Goal: Task Accomplishment & Management: Manage account settings

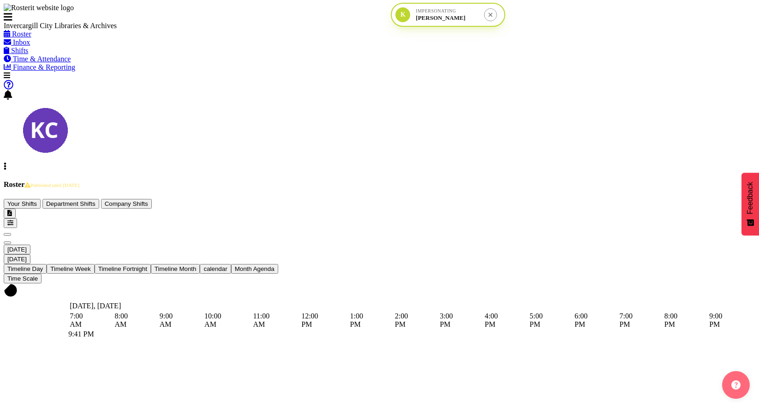
click at [27, 246] on span "[DATE]" at bounding box center [16, 249] width 19 height 7
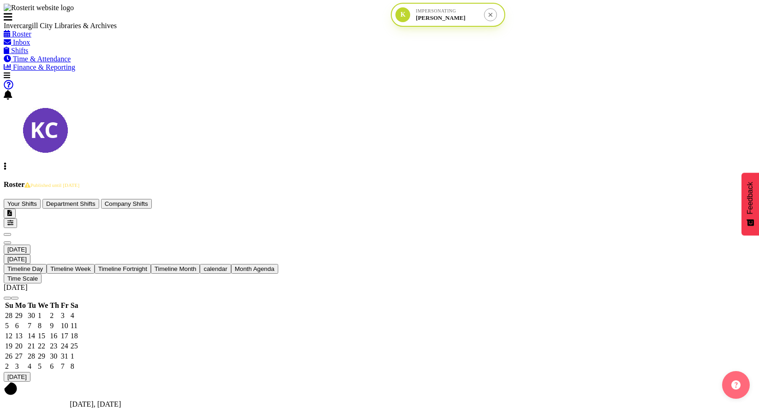
click at [7, 298] on span "previous month" at bounding box center [7, 298] width 0 height 0
click at [35, 342] on span "23" at bounding box center [31, 346] width 7 height 8
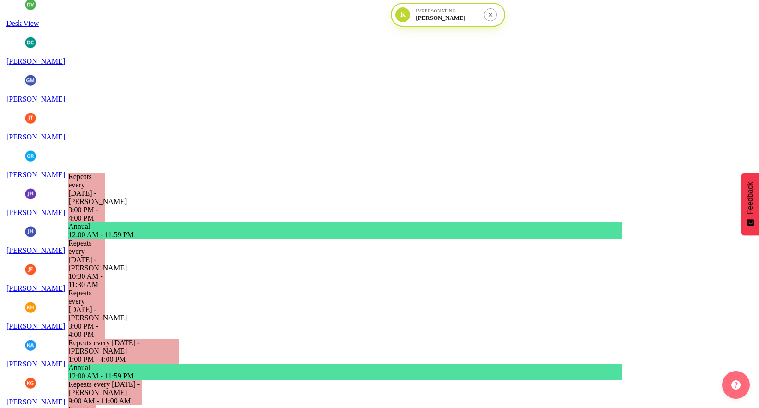
scroll to position [823, 0]
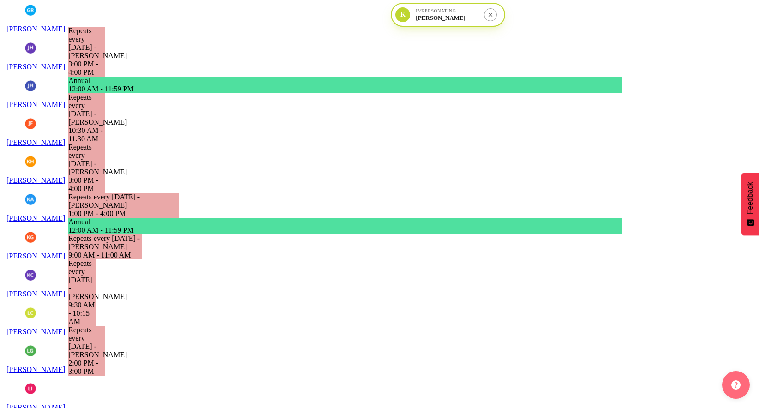
click at [105, 359] on div "2:00 PM - 3:00 PM" at bounding box center [86, 367] width 37 height 17
click at [179, 20] on tr "Timeline Day of September 23, 2025" at bounding box center [124, 19] width 110 height 1
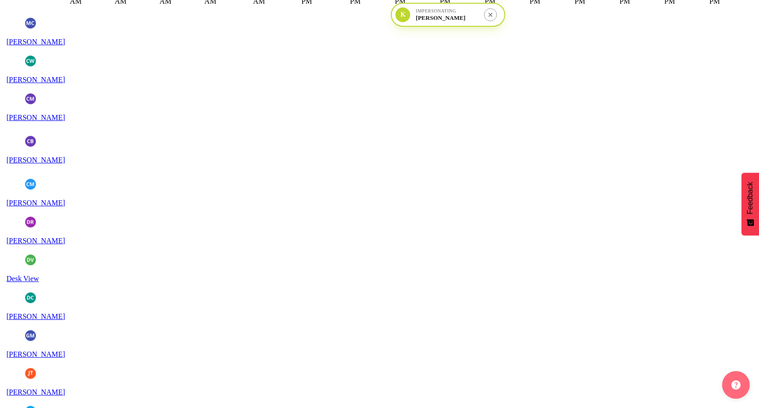
scroll to position [0, 0]
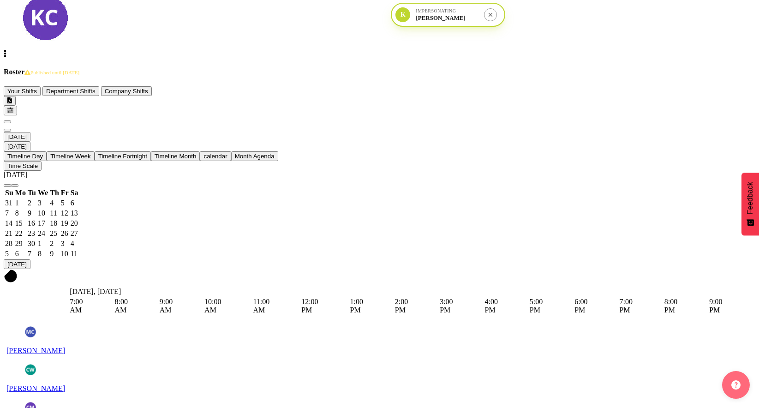
scroll to position [18, 0]
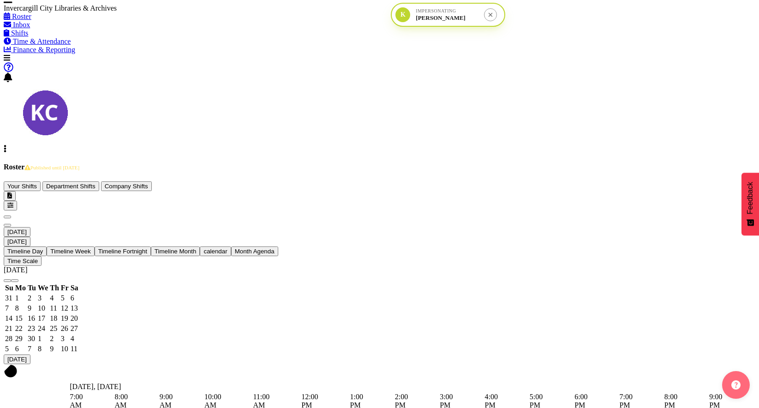
click at [13, 202] on span "button" at bounding box center [10, 205] width 6 height 7
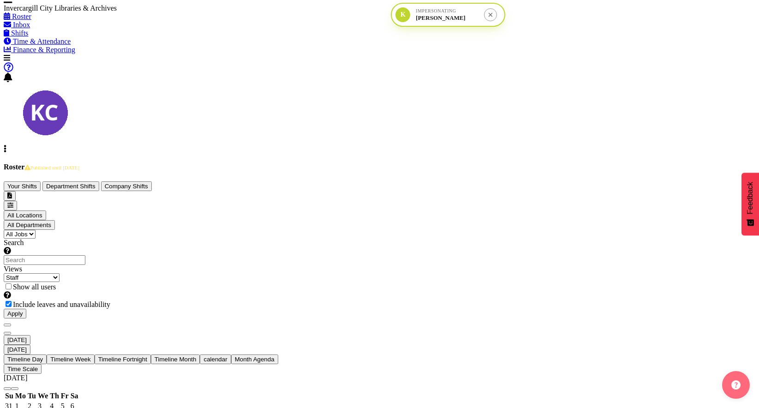
click at [13, 300] on span at bounding box center [13, 304] width 0 height 8
click at [12, 301] on input "Include leaves and unavailability" at bounding box center [9, 304] width 6 height 6
click at [13, 300] on span at bounding box center [13, 304] width 0 height 8
click at [12, 301] on input "Include leaves and unavailability" at bounding box center [9, 304] width 6 height 6
checkbox input "true"
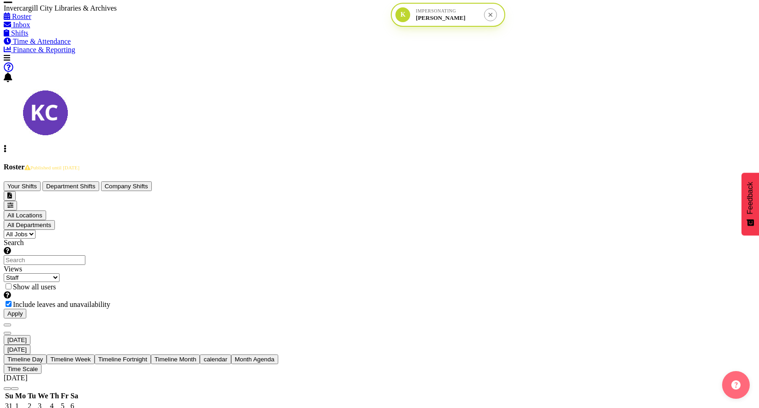
click at [687, 163] on div "Roster Published until [DATE] Your Shifts Department Shifts Company Shifts All …" at bounding box center [380, 240] width 752 height 155
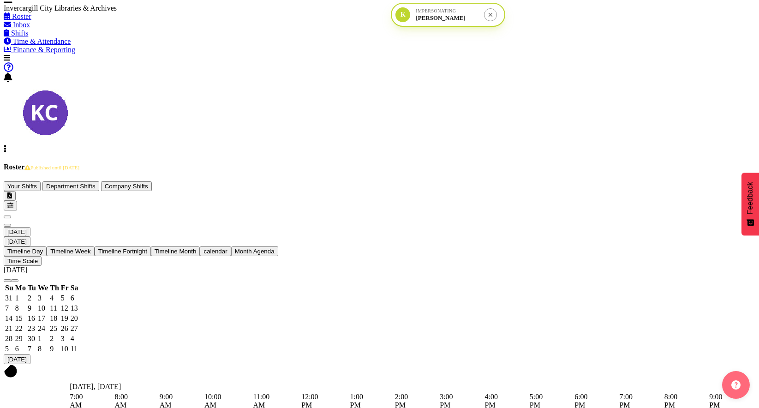
click at [487, 17] on icon "submit" at bounding box center [490, 14] width 6 height 7
